Goal: Task Accomplishment & Management: Manage account settings

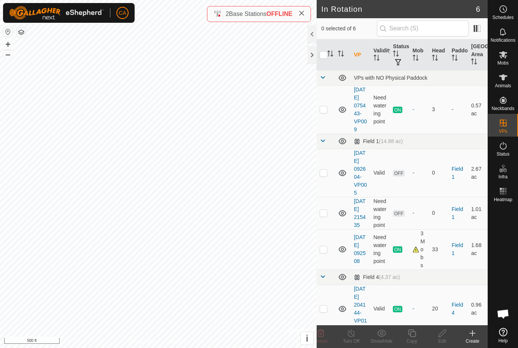
click at [19, 33] on button "button" at bounding box center [21, 32] width 9 height 9
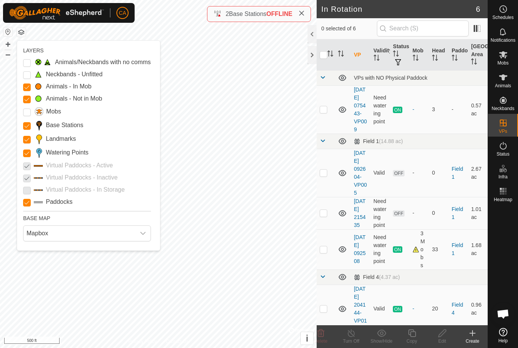
click at [27, 153] on Points "Watering Points" at bounding box center [27, 153] width 8 height 8
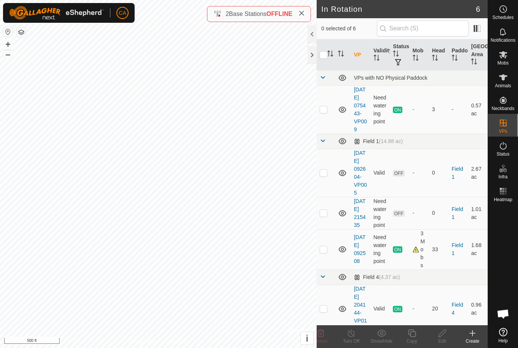
click at [19, 35] on button "button" at bounding box center [21, 32] width 9 height 9
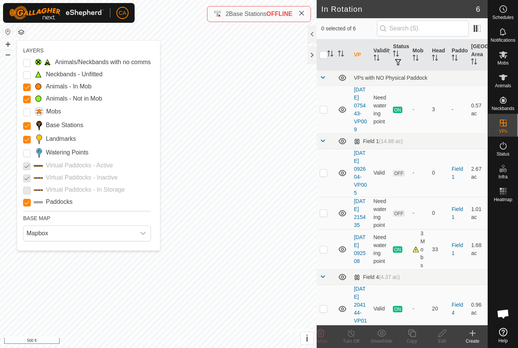
click at [81, 233] on span "Mapbox" at bounding box center [80, 233] width 112 height 15
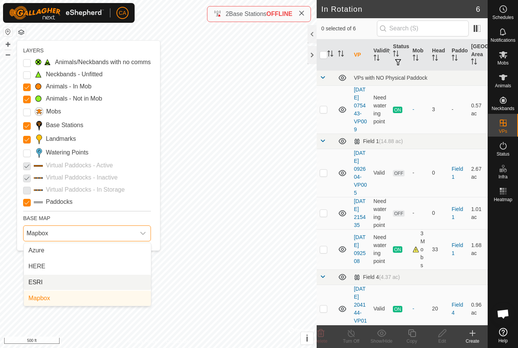
click at [71, 284] on li "ESRI" at bounding box center [87, 282] width 127 height 15
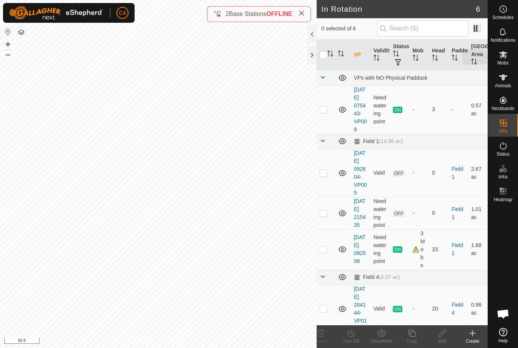
click at [507, 61] on span "Mobs" at bounding box center [503, 63] width 11 height 5
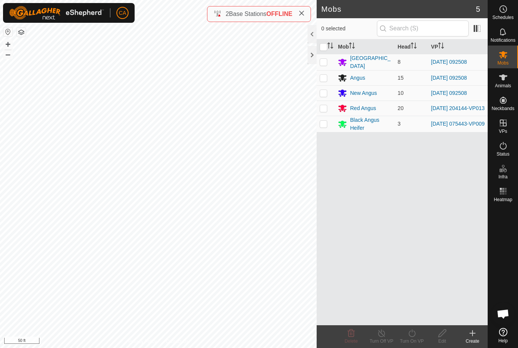
click at [321, 107] on p-checkbox at bounding box center [324, 108] width 8 height 6
click at [330, 104] on td at bounding box center [326, 108] width 18 height 15
checkbox input "false"
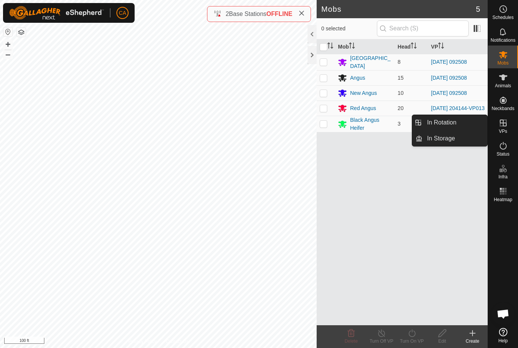
click at [463, 127] on link "In Rotation" at bounding box center [455, 122] width 65 height 15
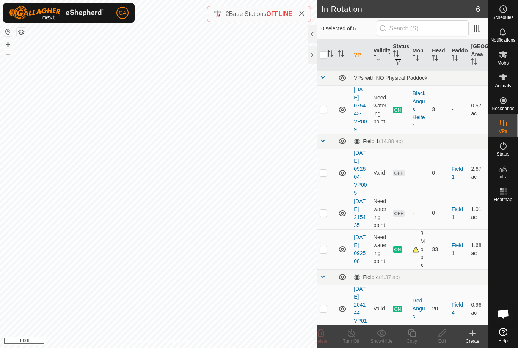
click at [325, 176] on p-checkbox at bounding box center [324, 173] width 8 height 6
click at [322, 341] on span "Delete" at bounding box center [320, 340] width 13 height 5
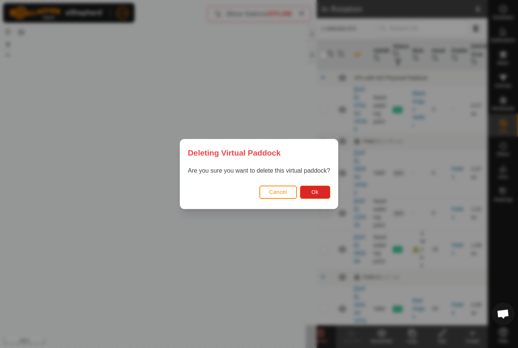
click at [320, 188] on button "Ok" at bounding box center [315, 192] width 30 height 13
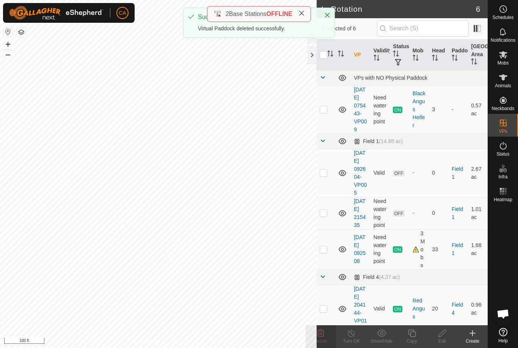
checkbox input "false"
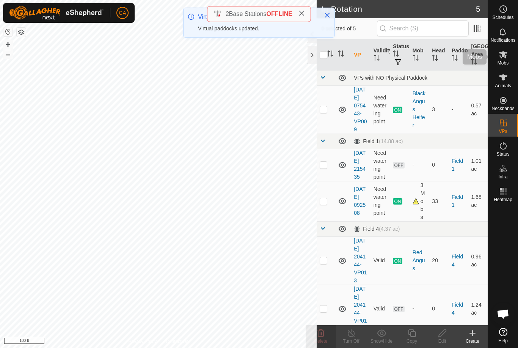
click at [505, 54] on icon at bounding box center [503, 54] width 9 height 9
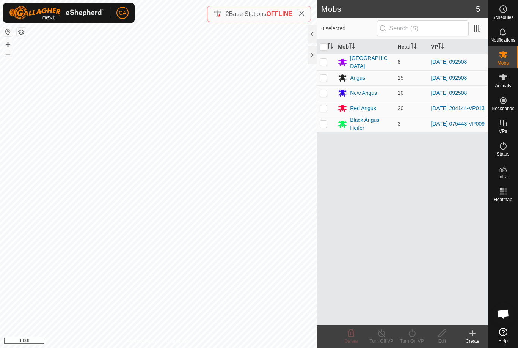
click at [322, 63] on p-checkbox at bounding box center [324, 62] width 8 height 6
click at [326, 63] on p-checkbox at bounding box center [324, 62] width 8 height 6
click at [324, 59] on p-checkbox at bounding box center [324, 62] width 8 height 6
checkbox input "true"
click at [322, 78] on p-checkbox at bounding box center [324, 78] width 8 height 6
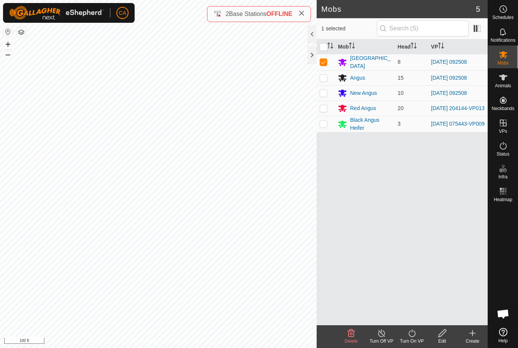
checkbox input "true"
click at [327, 90] on p-checkbox at bounding box center [324, 93] width 8 height 6
checkbox input "true"
click at [416, 335] on icon at bounding box center [411, 333] width 9 height 9
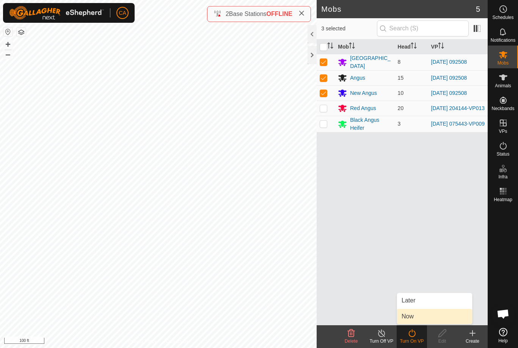
click at [428, 317] on link "Now" at bounding box center [434, 316] width 75 height 15
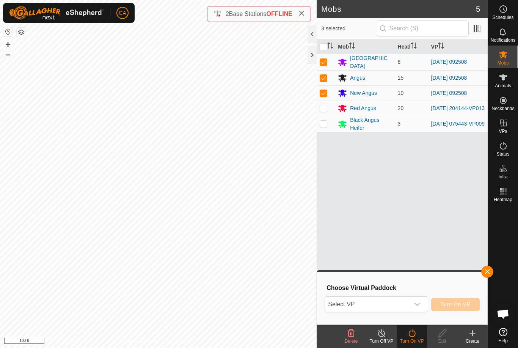
click at [407, 304] on span "Select VP" at bounding box center [367, 304] width 84 height 15
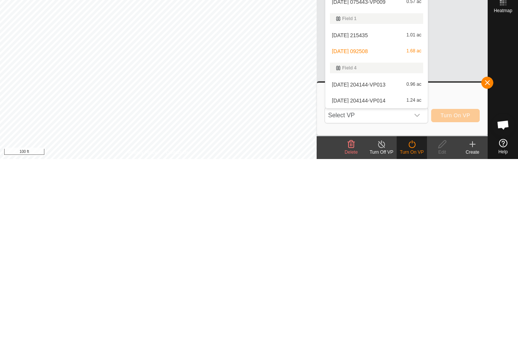
click at [385, 271] on span "[DATE] 204144-VP013" at bounding box center [358, 273] width 53 height 5
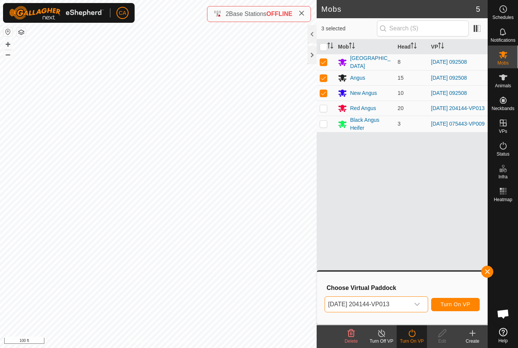
click at [391, 308] on span "[DATE] 204144-VP013" at bounding box center [367, 304] width 84 height 15
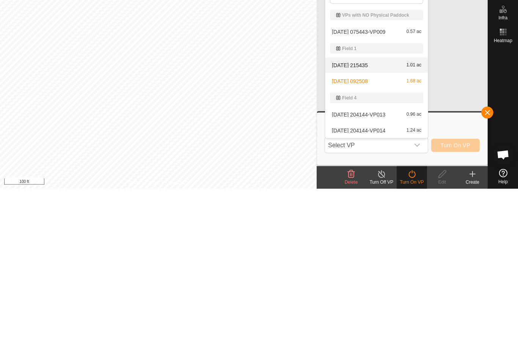
click at [382, 220] on div "2025-09-07 215435 1.01 ac" at bounding box center [376, 224] width 93 height 9
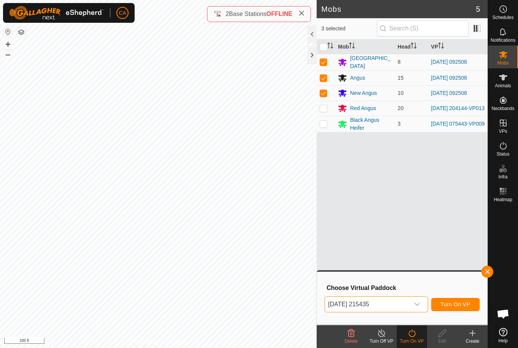
click at [456, 308] on button "Turn On VP" at bounding box center [455, 304] width 49 height 13
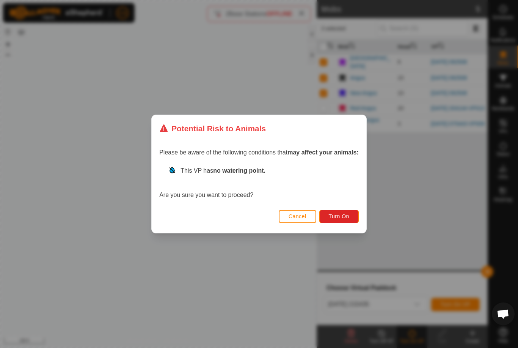
click at [347, 218] on span "Turn On" at bounding box center [339, 216] width 20 height 6
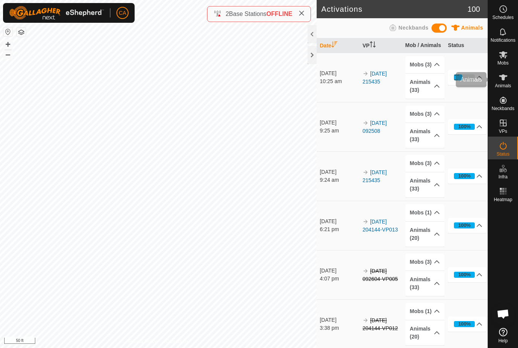
click at [507, 82] on es-animals-svg-icon at bounding box center [504, 77] width 14 height 12
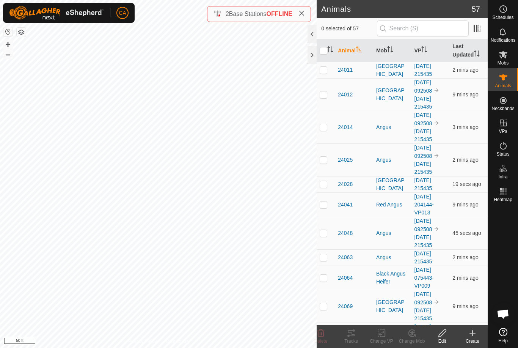
click at [384, 54] on th "Mob" at bounding box center [392, 50] width 38 height 23
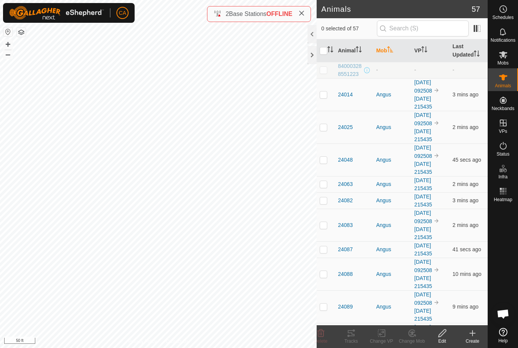
click at [395, 53] on th "Mob" at bounding box center [392, 50] width 38 height 23
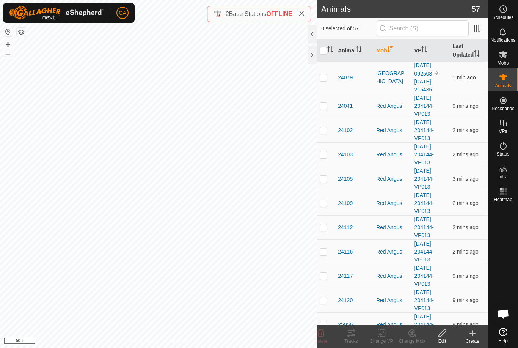
scroll to position [165, 0]
click at [329, 104] on td at bounding box center [326, 105] width 18 height 24
checkbox input "true"
click at [321, 133] on td at bounding box center [326, 129] width 18 height 24
checkbox input "true"
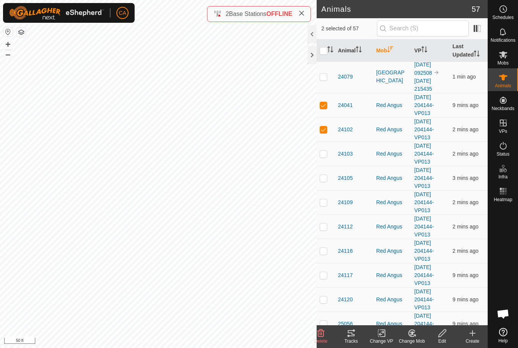
click at [321, 159] on td at bounding box center [326, 154] width 18 height 24
checkbox input "true"
click at [323, 182] on td at bounding box center [326, 178] width 18 height 24
checkbox input "true"
click at [321, 208] on td at bounding box center [326, 202] width 18 height 24
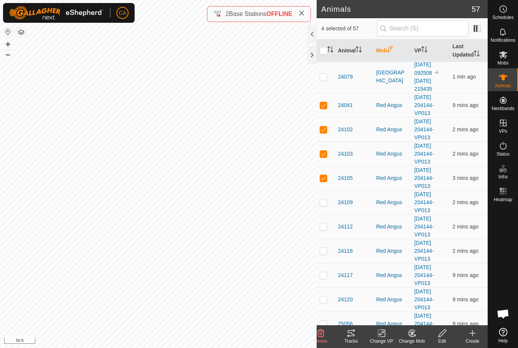
checkbox input "true"
click at [328, 232] on td at bounding box center [326, 226] width 18 height 24
checkbox input "true"
click at [327, 252] on p-checkbox at bounding box center [324, 251] width 8 height 6
checkbox input "true"
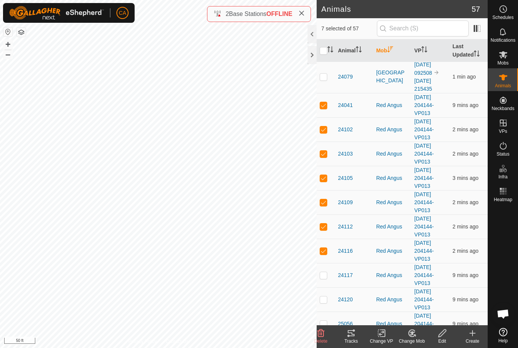
click at [324, 280] on td at bounding box center [326, 275] width 18 height 24
checkbox input "true"
click at [328, 298] on td at bounding box center [326, 299] width 18 height 24
checkbox input "true"
click at [324, 323] on p-checkbox at bounding box center [324, 324] width 8 height 6
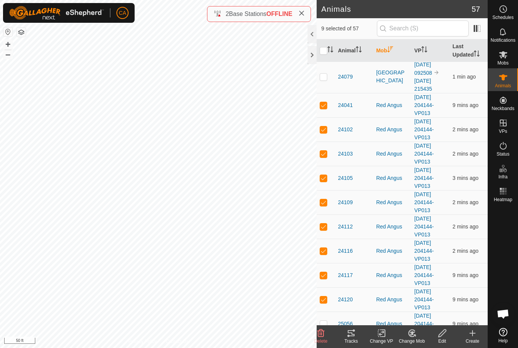
checkbox input "true"
click at [351, 343] on div "Tracks" at bounding box center [351, 341] width 30 height 7
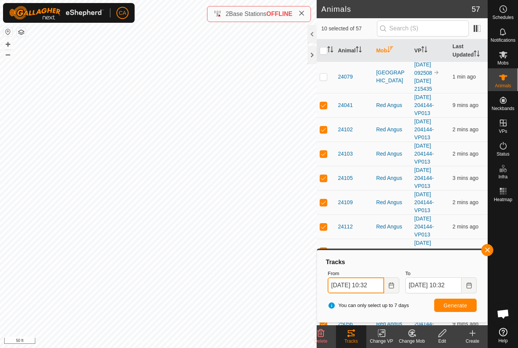
click at [366, 286] on input "07 Sep, 2025 10:32" at bounding box center [356, 285] width 56 height 16
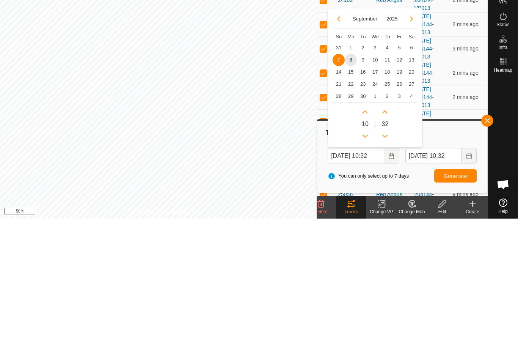
click at [410, 171] on span "6" at bounding box center [412, 177] width 12 height 12
type input "06 Sep, 2025 10:32"
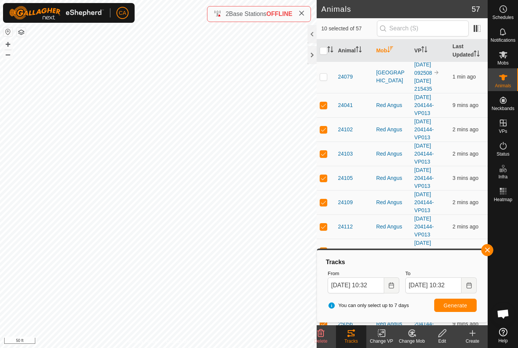
click at [451, 307] on span "Generate" at bounding box center [456, 305] width 24 height 6
click at [511, 55] on div "Mobs" at bounding box center [503, 57] width 30 height 23
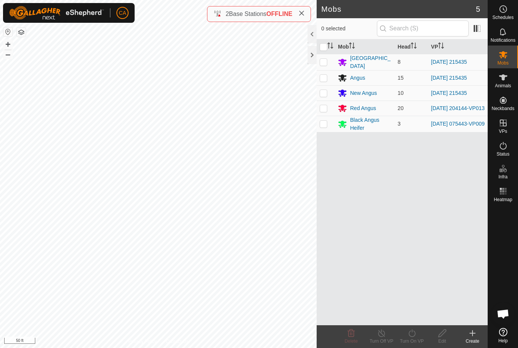
click at [328, 107] on td at bounding box center [326, 108] width 18 height 15
checkbox input "true"
click at [413, 336] on icon at bounding box center [411, 333] width 9 height 9
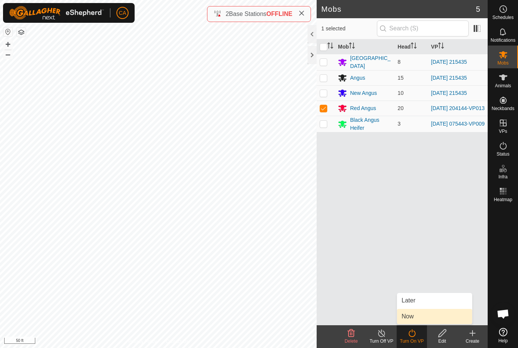
click at [423, 319] on link "Now" at bounding box center [434, 316] width 75 height 15
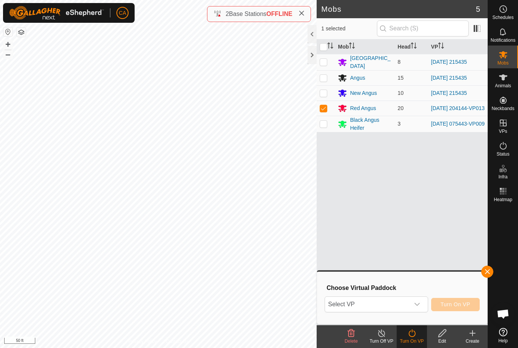
click at [401, 303] on span "Select VP" at bounding box center [367, 304] width 84 height 15
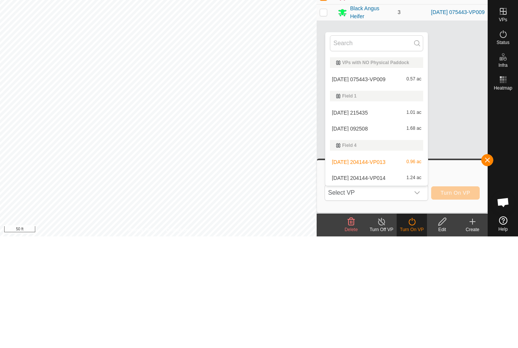
click at [381, 236] on div "2025-09-08 092508 1.68 ac" at bounding box center [376, 240] width 93 height 9
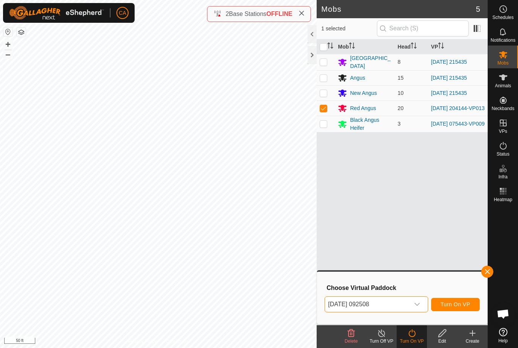
click at [381, 306] on span "[DATE] 092508" at bounding box center [367, 304] width 84 height 15
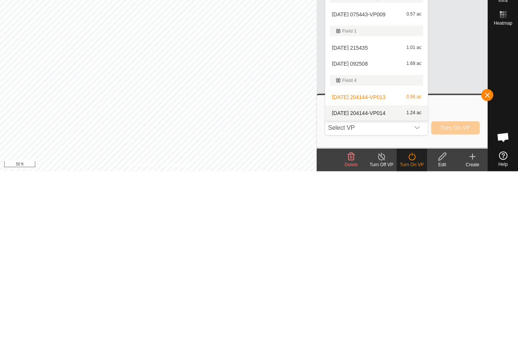
click at [382, 285] on div "2025-08-29 204144-VP014 1.24 ac" at bounding box center [376, 289] width 93 height 9
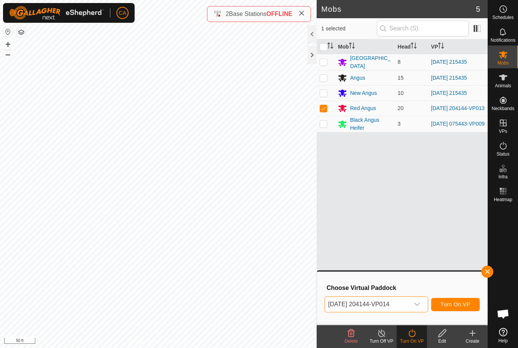
click at [456, 305] on span "Turn On VP" at bounding box center [456, 304] width 30 height 6
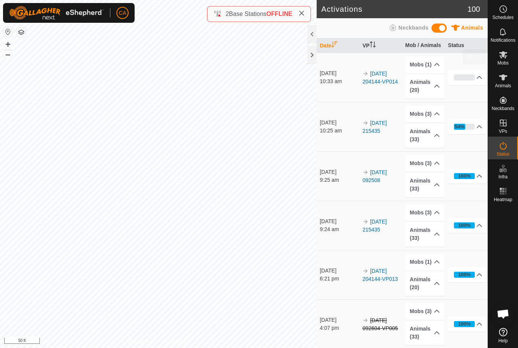
click at [507, 58] on icon at bounding box center [503, 54] width 9 height 9
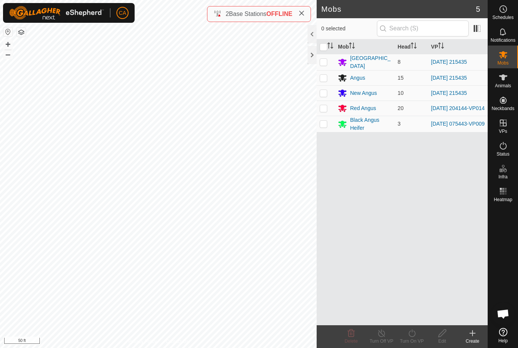
click at [505, 64] on span "Mobs" at bounding box center [503, 63] width 11 height 5
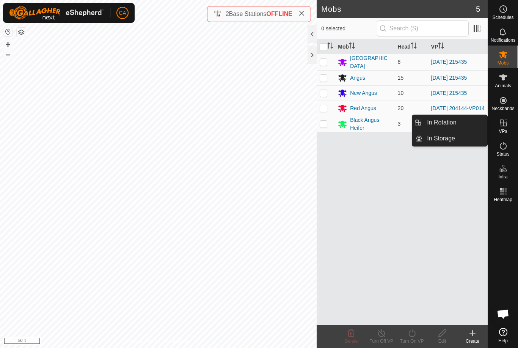
click at [456, 121] on span "In Rotation" at bounding box center [441, 122] width 29 height 9
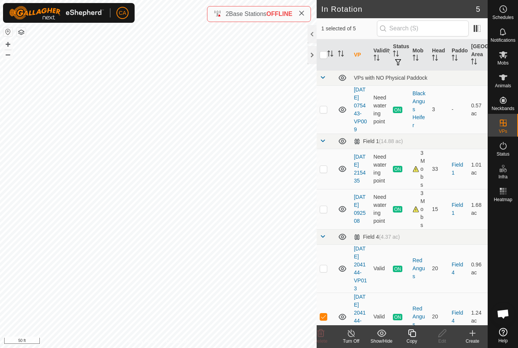
click at [323, 212] on p-checkbox at bounding box center [324, 209] width 8 height 6
checkbox input "false"
click at [324, 172] on p-checkbox at bounding box center [324, 169] width 8 height 6
checkbox input "true"
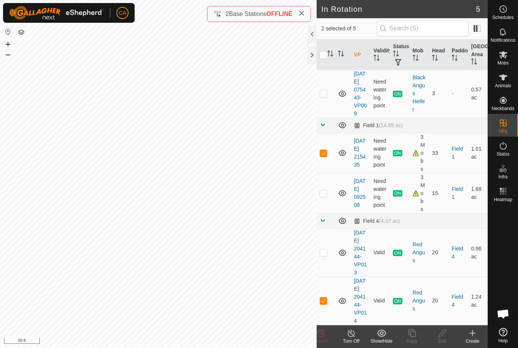
scroll to position [39, 0]
click at [324, 298] on p-checkbox at bounding box center [324, 300] width 8 height 6
checkbox input "false"
click at [416, 338] on div "Copy" at bounding box center [412, 341] width 30 height 7
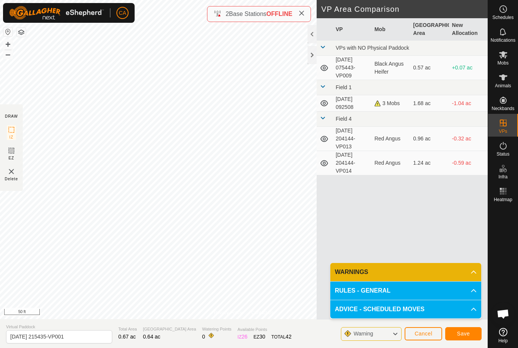
click at [465, 334] on span "Save" at bounding box center [463, 333] width 13 height 6
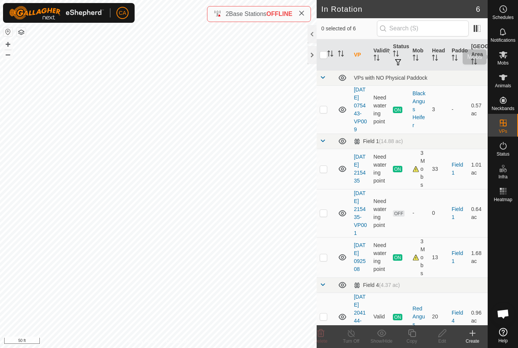
click at [503, 62] on span "Mobs" at bounding box center [503, 63] width 11 height 5
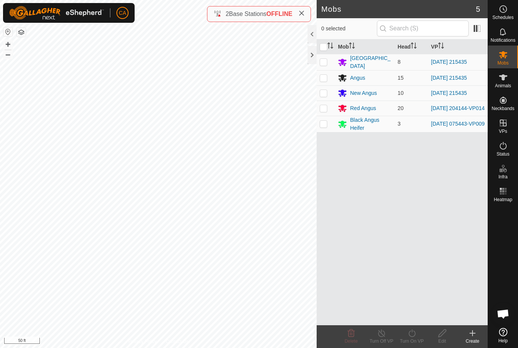
click at [323, 61] on p-checkbox at bounding box center [324, 62] width 8 height 6
checkbox input "true"
click at [324, 77] on p-checkbox at bounding box center [324, 78] width 8 height 6
checkbox input "true"
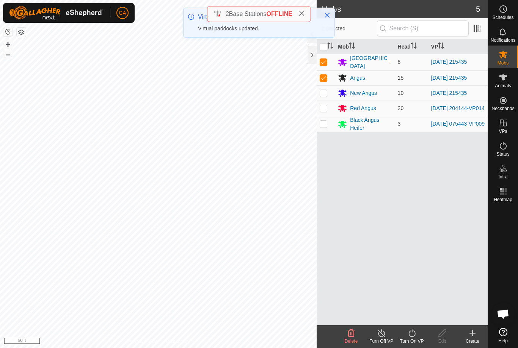
click at [320, 93] on p-checkbox at bounding box center [324, 93] width 8 height 6
checkbox input "true"
click at [412, 336] on icon at bounding box center [411, 333] width 9 height 9
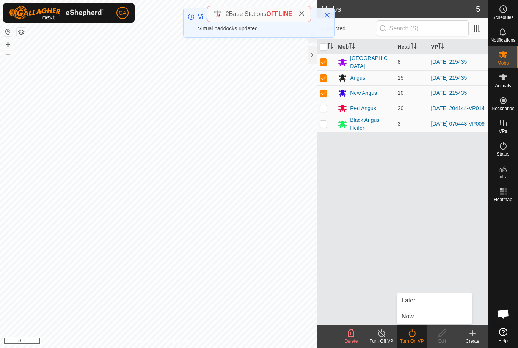
click at [423, 319] on link "Now" at bounding box center [434, 316] width 75 height 15
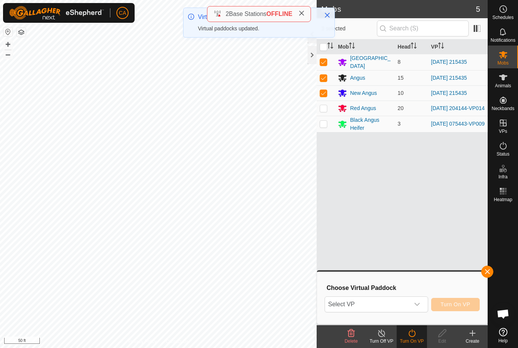
click at [392, 309] on span "Select VP" at bounding box center [367, 304] width 84 height 15
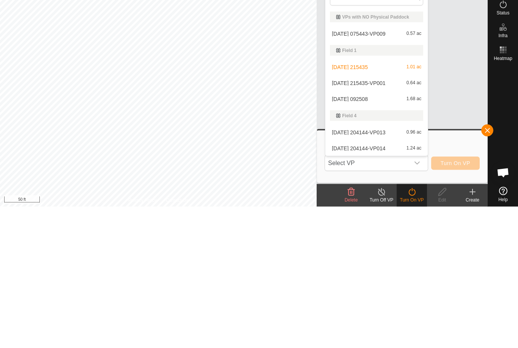
click at [379, 236] on div "2025-09-08 092508 1.68 ac" at bounding box center [376, 240] width 93 height 9
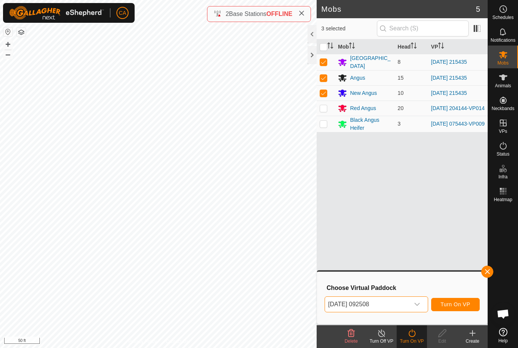
click at [401, 303] on span "[DATE] 092508" at bounding box center [367, 304] width 84 height 15
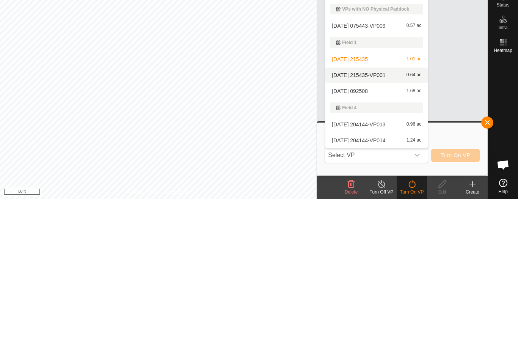
click at [382, 220] on div "2025-09-07 215435-VP001 0.64 ac" at bounding box center [376, 224] width 93 height 9
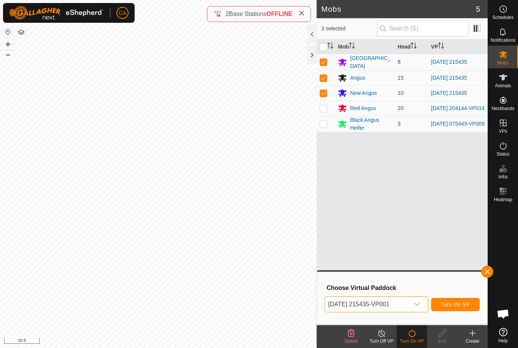
click at [457, 309] on button "Turn On VP" at bounding box center [455, 304] width 49 height 13
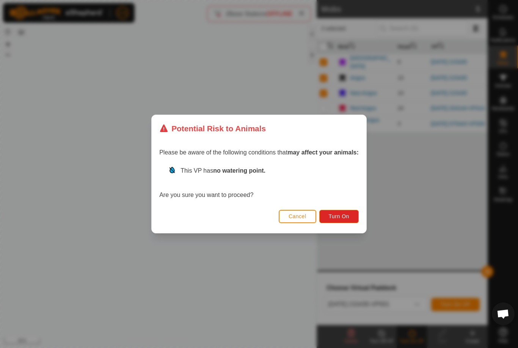
click at [347, 219] on span "Turn On" at bounding box center [339, 216] width 20 height 6
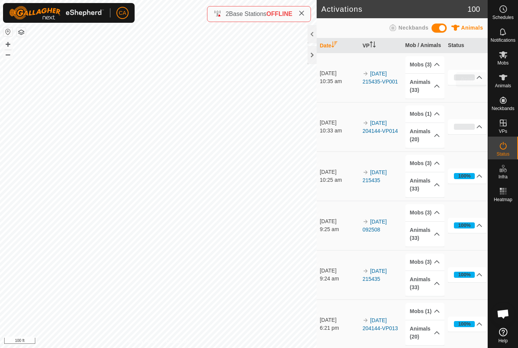
click at [504, 81] on icon at bounding box center [503, 77] width 9 height 9
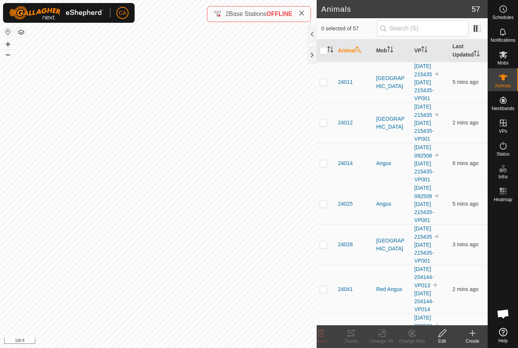
click at [322, 86] on td at bounding box center [326, 82] width 18 height 41
checkbox input "true"
click at [321, 115] on td at bounding box center [326, 122] width 18 height 41
checkbox input "true"
click at [324, 167] on td at bounding box center [326, 163] width 18 height 41
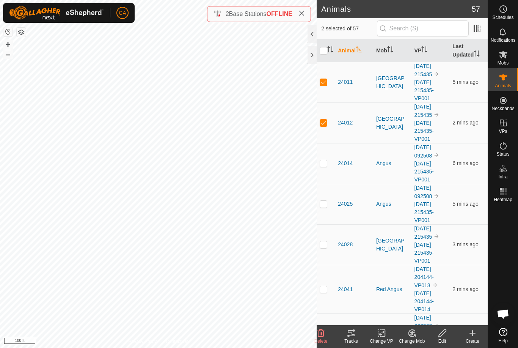
checkbox input "true"
click at [323, 205] on p-checkbox at bounding box center [324, 204] width 8 height 6
checkbox input "true"
click at [327, 247] on p-checkbox at bounding box center [324, 244] width 8 height 6
checkbox input "true"
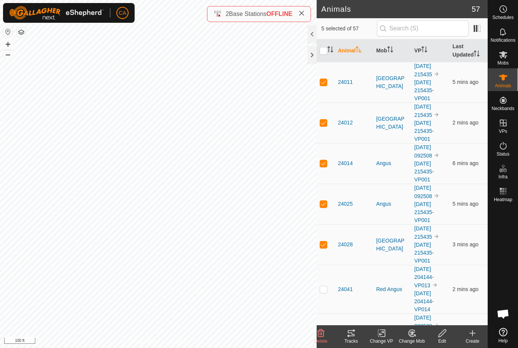
click at [326, 292] on td at bounding box center [326, 289] width 18 height 49
checkbox input "true"
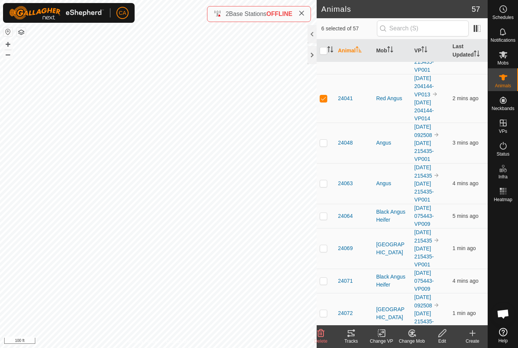
scroll to position [213, 0]
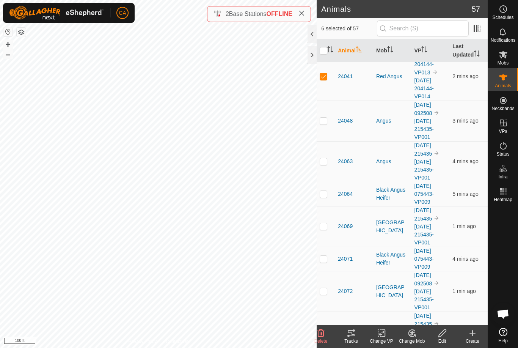
click at [324, 112] on td at bounding box center [326, 121] width 18 height 41
checkbox input "true"
click at [325, 157] on td at bounding box center [326, 161] width 18 height 41
checkbox input "true"
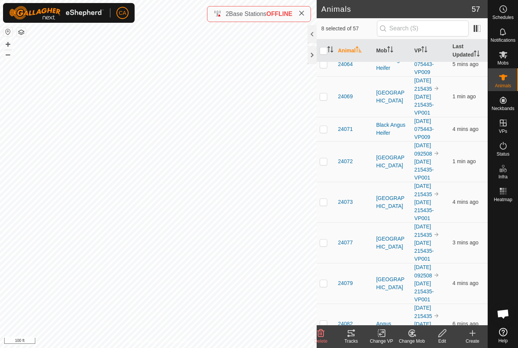
scroll to position [343, 0]
click at [320, 162] on p-checkbox at bounding box center [324, 161] width 8 height 6
checkbox input "true"
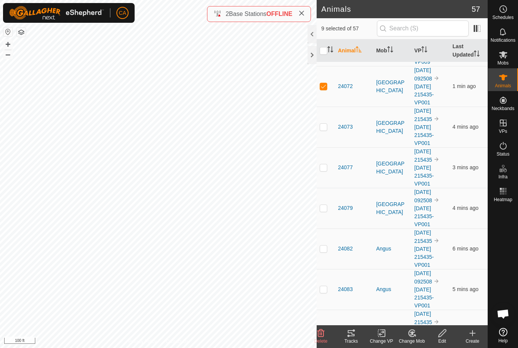
scroll to position [412, 0]
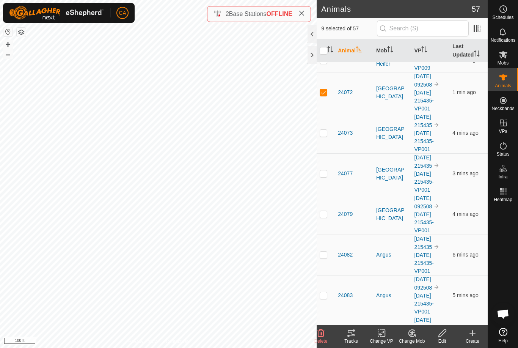
click at [321, 135] on p-checkbox at bounding box center [324, 133] width 8 height 6
checkbox input "true"
click at [319, 173] on td at bounding box center [326, 173] width 18 height 41
checkbox input "true"
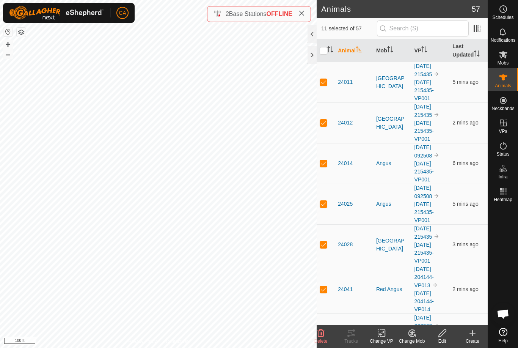
scroll to position [0, 0]
click at [323, 48] on input "checkbox" at bounding box center [324, 51] width 8 height 8
checkbox input "true"
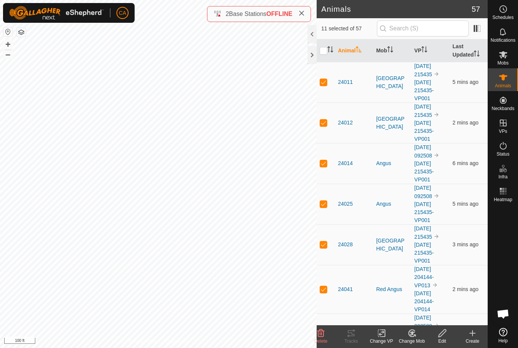
checkbox input "true"
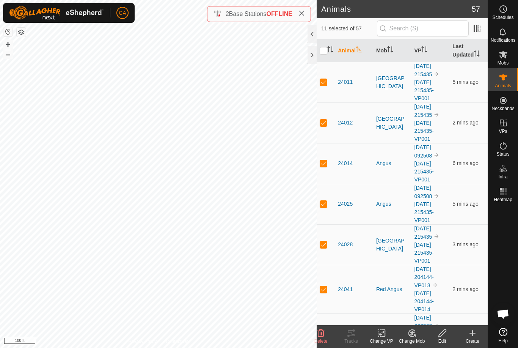
checkbox input "true"
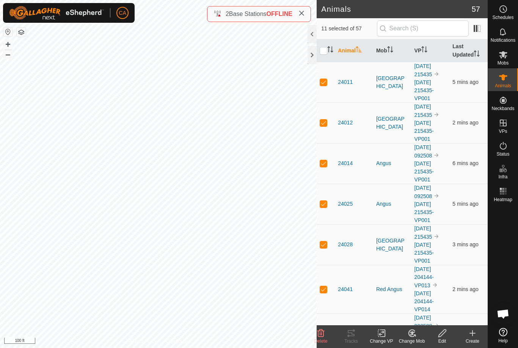
checkbox input "true"
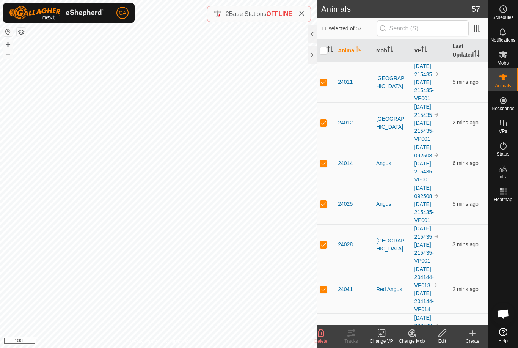
checkbox input "true"
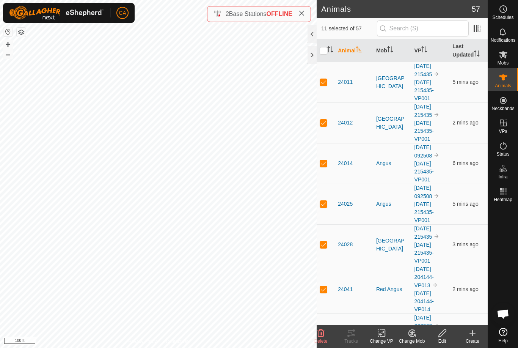
checkbox input "true"
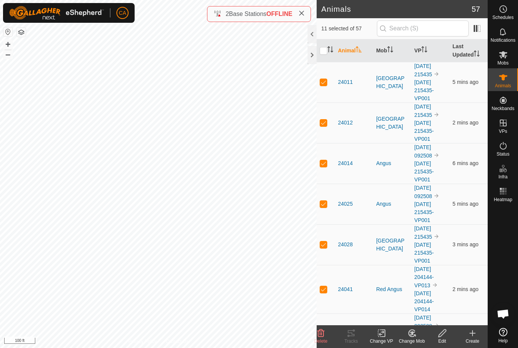
checkbox input "true"
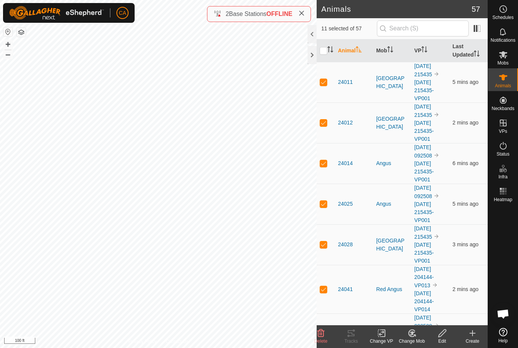
checkbox input "true"
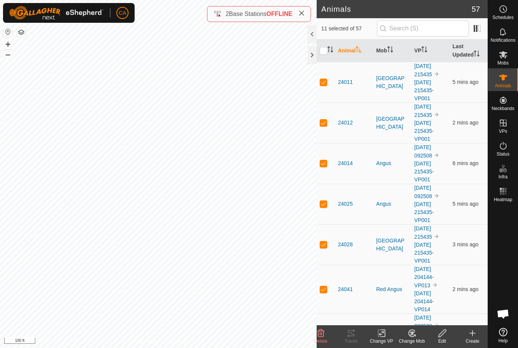
checkbox input "true"
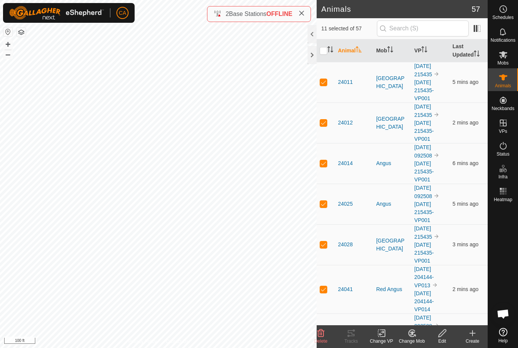
checkbox input "true"
click at [322, 54] on input "checkbox" at bounding box center [324, 51] width 8 height 8
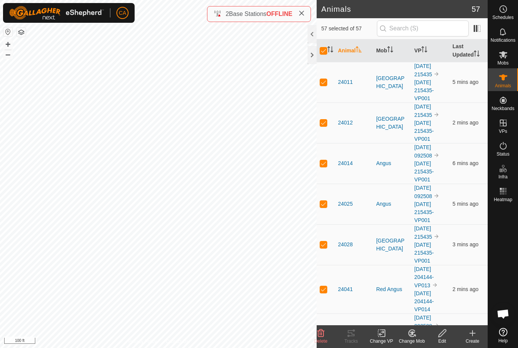
checkbox input "false"
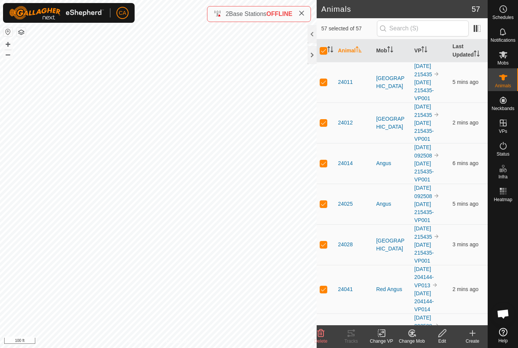
checkbox input "false"
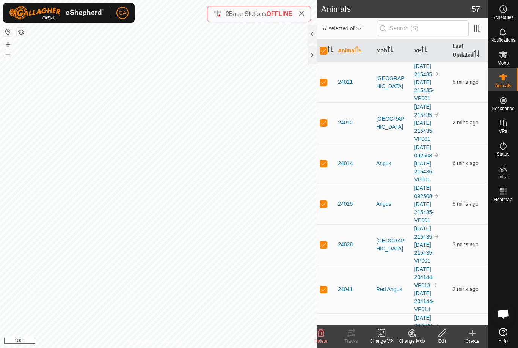
checkbox input "false"
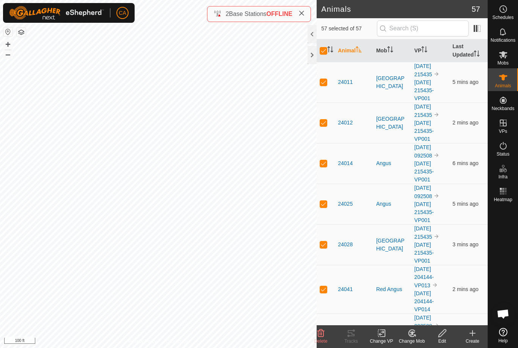
checkbox input "false"
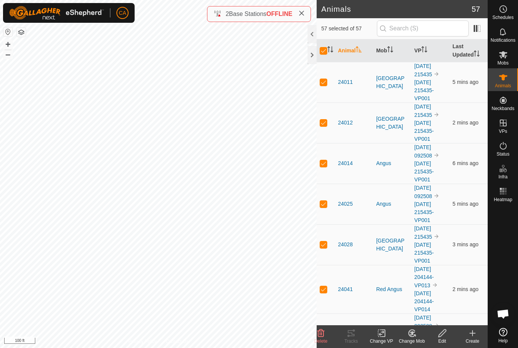
checkbox input "false"
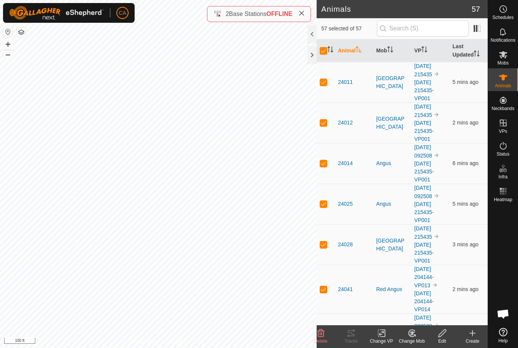
checkbox input "false"
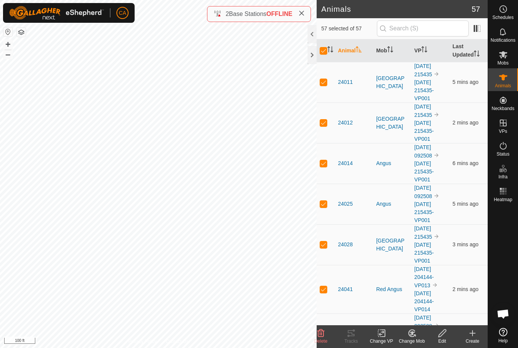
checkbox input "false"
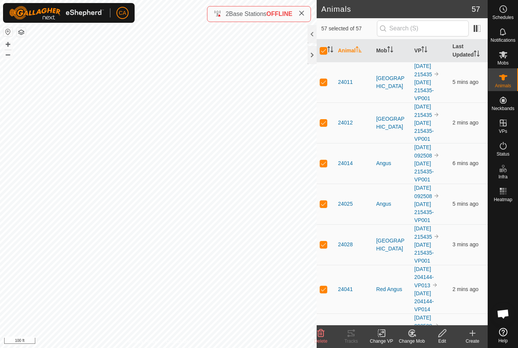
checkbox input "false"
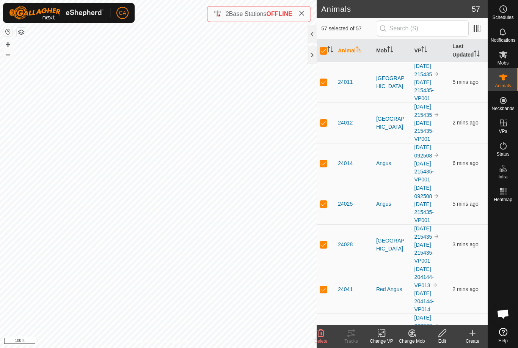
checkbox input "false"
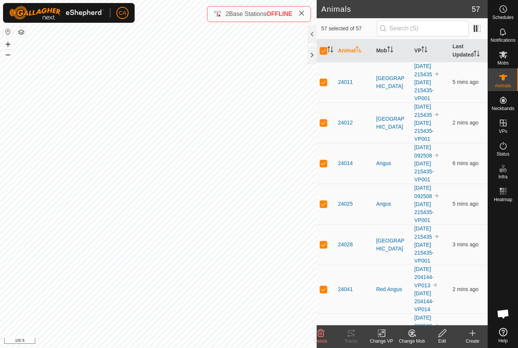
checkbox input "false"
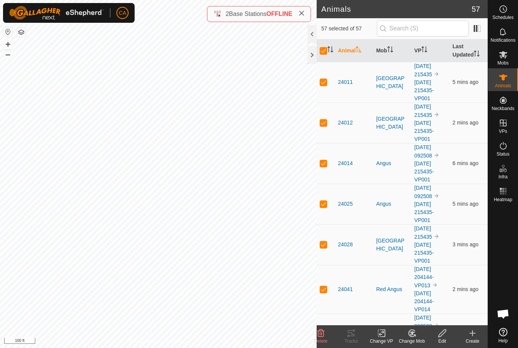
checkbox input "false"
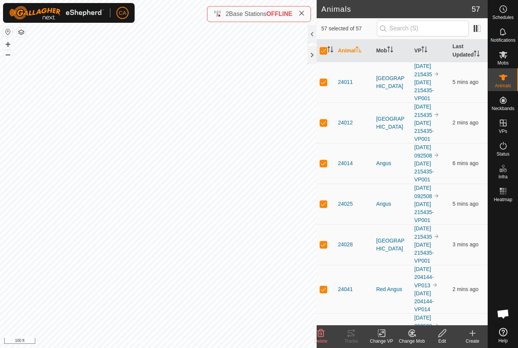
checkbox input "false"
click at [319, 81] on td at bounding box center [326, 82] width 18 height 41
checkbox input "true"
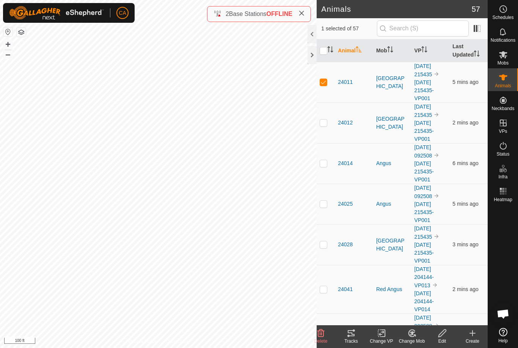
click at [323, 121] on p-checkbox at bounding box center [324, 123] width 8 height 6
checkbox input "true"
click at [320, 161] on p-checkbox at bounding box center [324, 163] width 8 height 6
checkbox input "true"
click at [325, 208] on td at bounding box center [326, 204] width 18 height 41
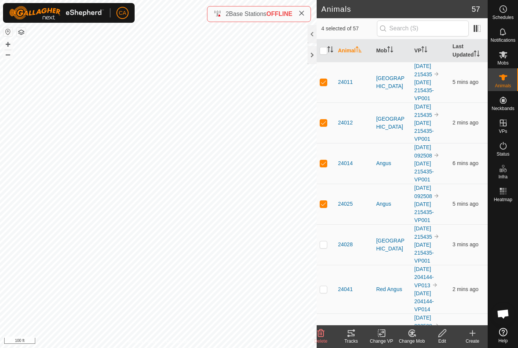
checkbox input "true"
click at [325, 249] on td at bounding box center [326, 244] width 18 height 41
checkbox input "true"
click at [325, 292] on p-checkbox at bounding box center [324, 289] width 8 height 6
checkbox input "true"
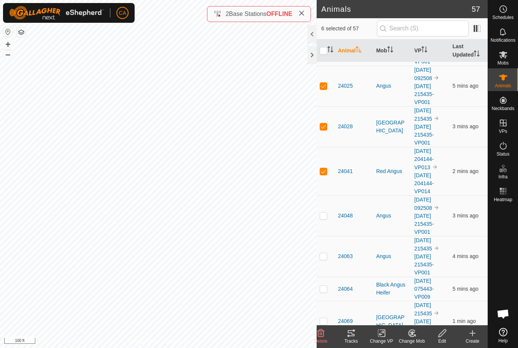
scroll to position [121, 0]
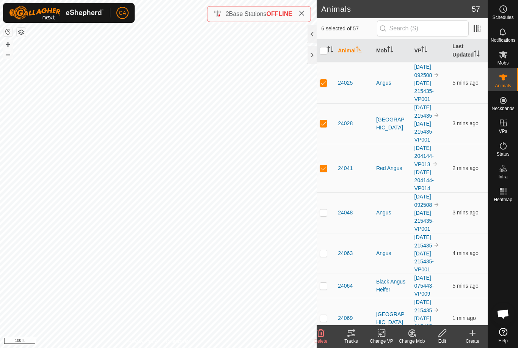
click at [321, 210] on p-checkbox at bounding box center [324, 212] width 8 height 6
checkbox input "true"
click at [325, 252] on p-checkbox at bounding box center [324, 253] width 8 height 6
checkbox input "true"
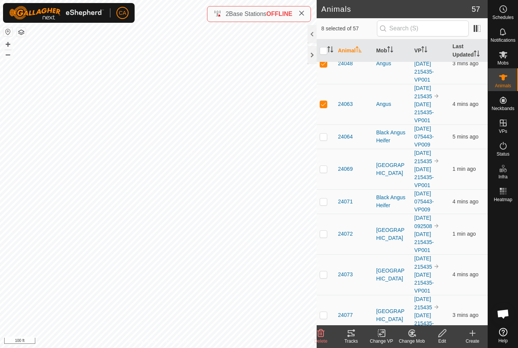
scroll to position [282, 0]
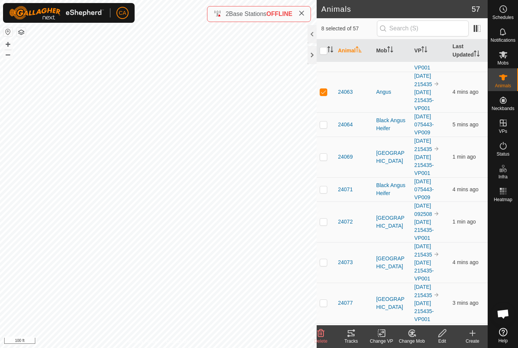
click at [319, 158] on td at bounding box center [326, 157] width 18 height 41
checkbox input "true"
click at [322, 220] on p-checkbox at bounding box center [324, 222] width 8 height 6
checkbox input "true"
click at [354, 341] on div "Tracks" at bounding box center [351, 341] width 30 height 7
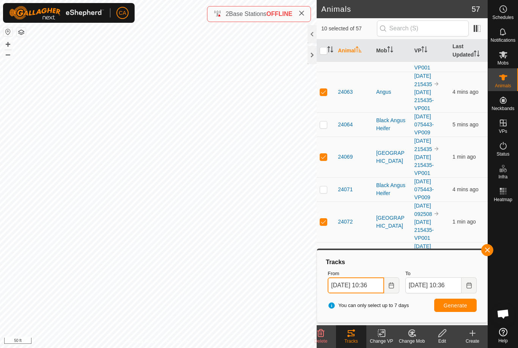
click at [362, 280] on input "07 Sep, 2025 10:36" at bounding box center [356, 285] width 56 height 16
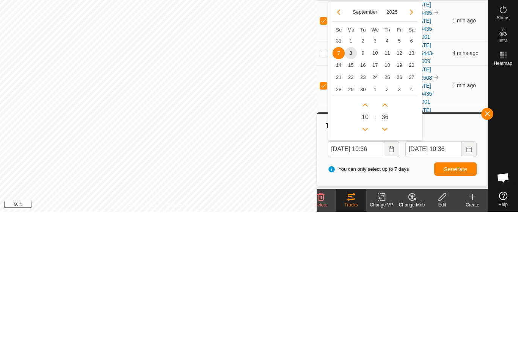
click at [374, 171] on span "3" at bounding box center [375, 177] width 12 height 12
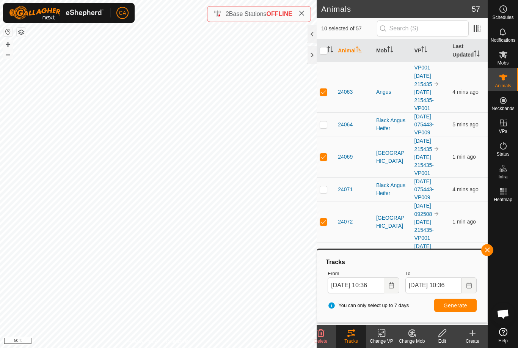
click at [457, 308] on span "Generate" at bounding box center [456, 305] width 24 height 6
click at [362, 286] on input "03 Sep, 2025 10:36" at bounding box center [356, 285] width 56 height 16
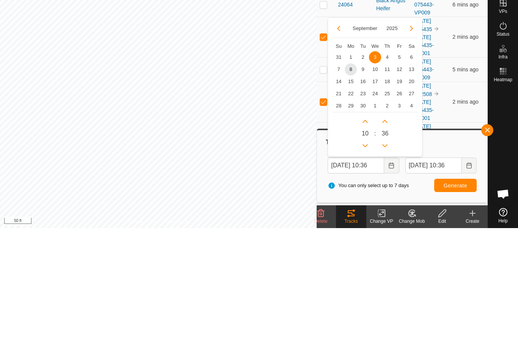
click at [349, 171] on span "1" at bounding box center [351, 177] width 12 height 12
type input "01 Sep, 2025 10:36"
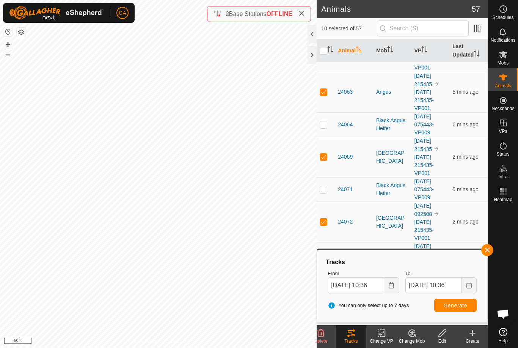
click at [461, 306] on span "Generate" at bounding box center [456, 305] width 24 height 6
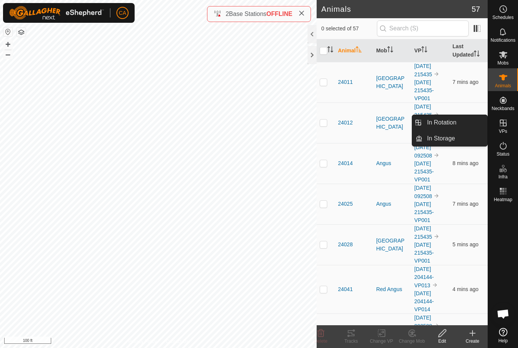
click at [459, 122] on link "In Rotation" at bounding box center [455, 122] width 65 height 15
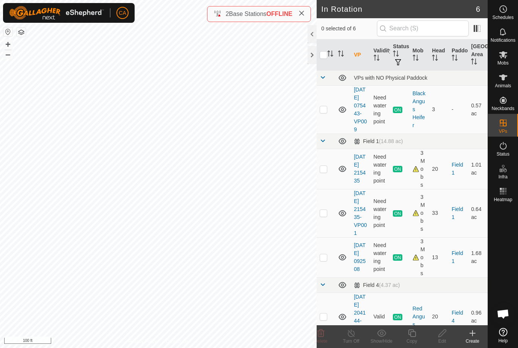
click at [329, 273] on td at bounding box center [326, 257] width 18 height 40
click at [327, 260] on p-checkbox at bounding box center [324, 257] width 8 height 6
checkbox input "false"
click at [328, 223] on td at bounding box center [326, 213] width 18 height 48
checkbox input "true"
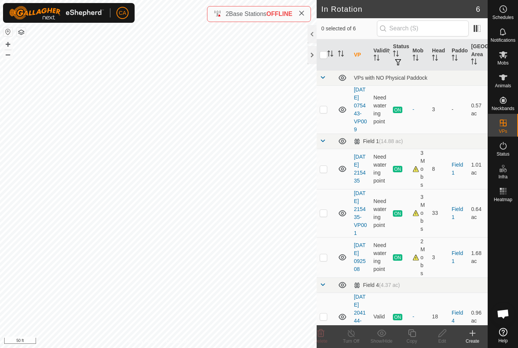
click at [305, 11] on icon at bounding box center [302, 13] width 6 height 6
